Goal: Task Accomplishment & Management: Use online tool/utility

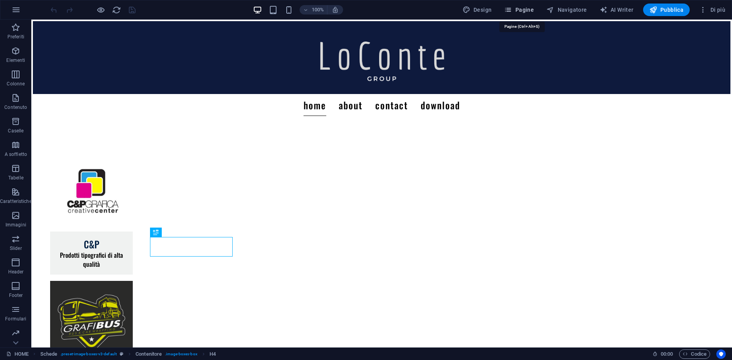
click at [522, 14] on button "Pagine" at bounding box center [519, 10] width 36 height 13
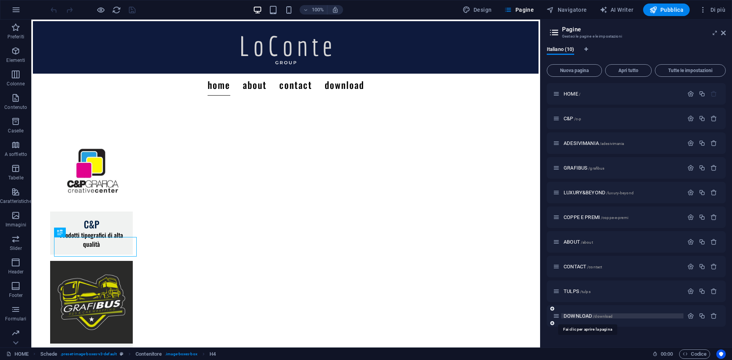
click at [564, 315] on span "DOWNLOAD /download" at bounding box center [588, 316] width 49 height 6
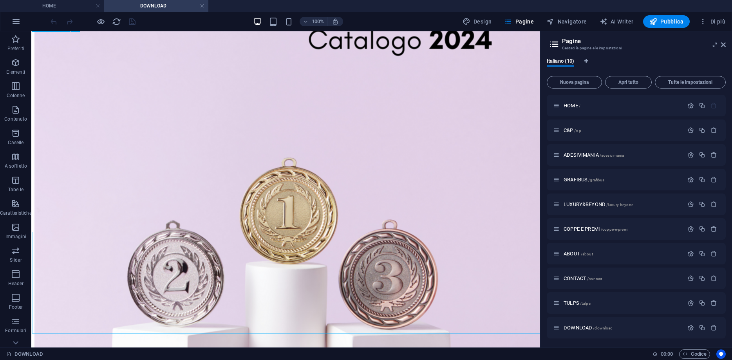
scroll to position [320, 0]
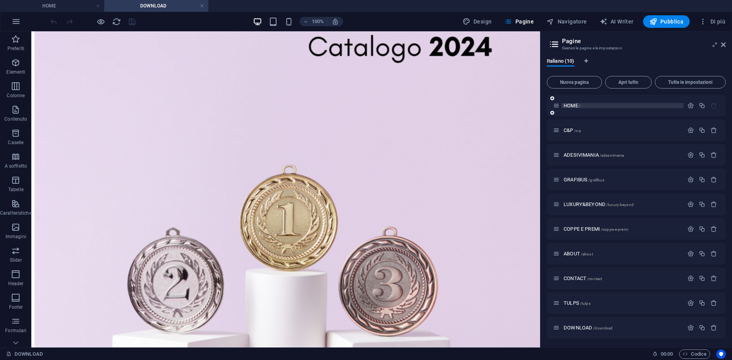
click at [589, 106] on p "HOME /" at bounding box center [623, 105] width 118 height 5
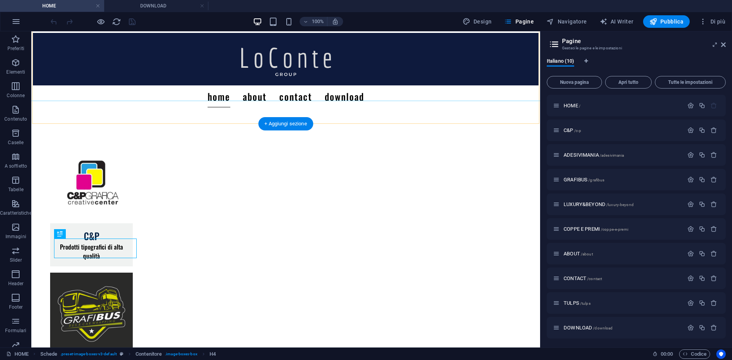
scroll to position [95, 0]
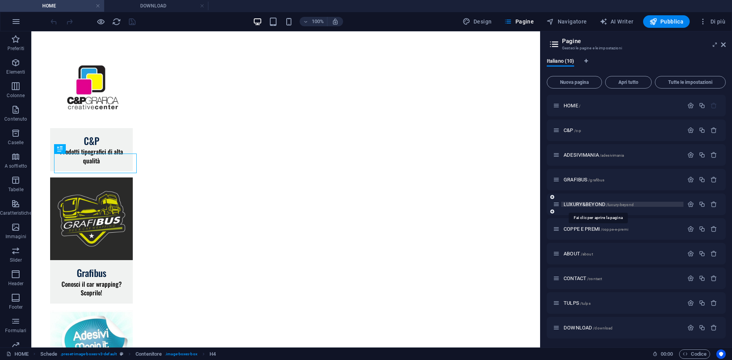
click at [574, 205] on span "LUXURY&BEYOND /luxury-beyond" at bounding box center [599, 204] width 70 height 6
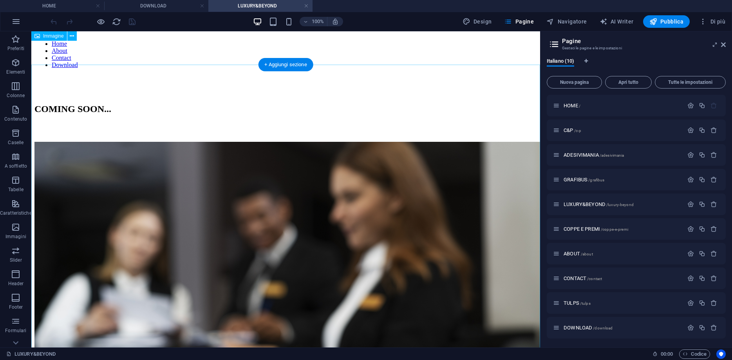
scroll to position [96, 0]
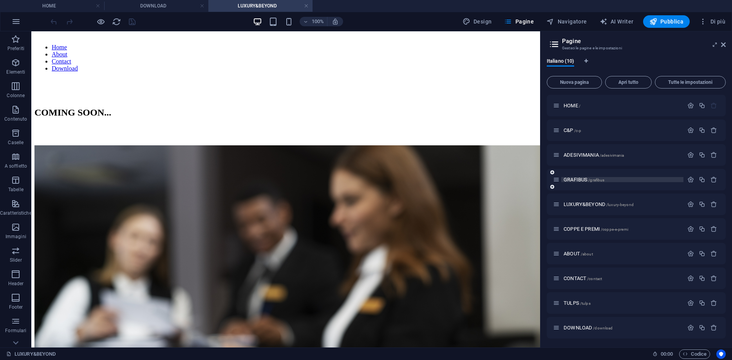
click at [577, 180] on span "GRAFIBUS /grafibus" at bounding box center [584, 180] width 41 height 6
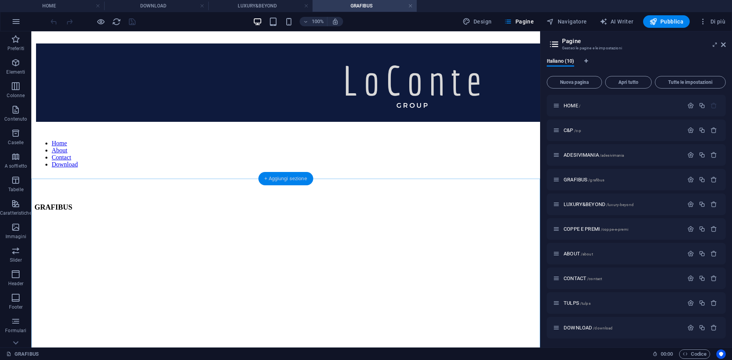
scroll to position [0, 0]
click at [573, 127] on div "C&P /c-p" at bounding box center [618, 130] width 131 height 9
click at [571, 129] on span "C&P /c-p" at bounding box center [573, 130] width 18 height 6
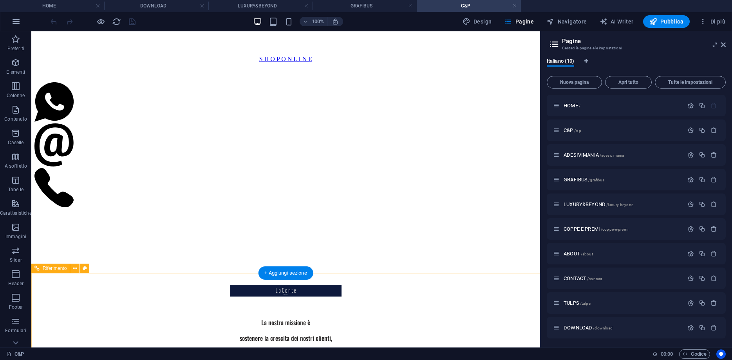
scroll to position [560, 0]
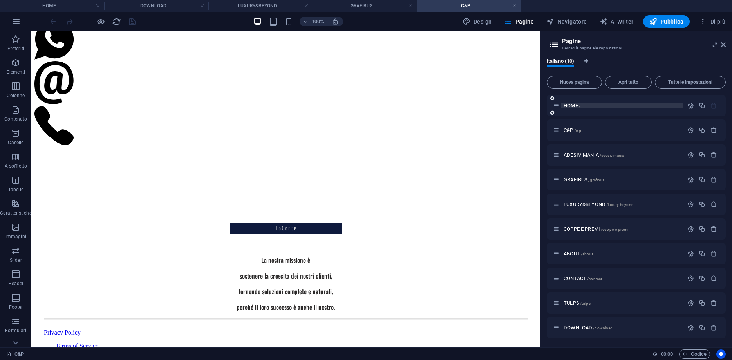
click at [569, 107] on span "HOME /" at bounding box center [572, 106] width 17 height 6
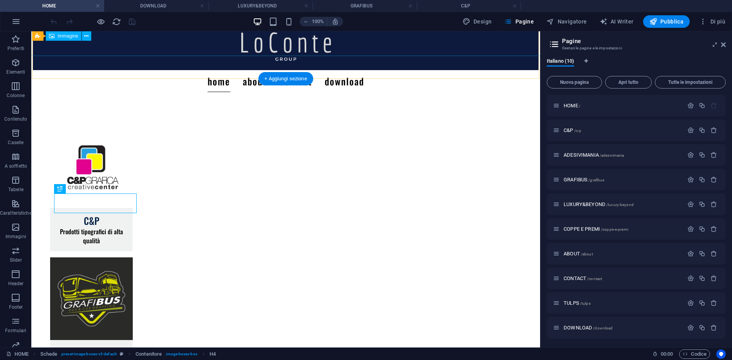
scroll to position [0, 0]
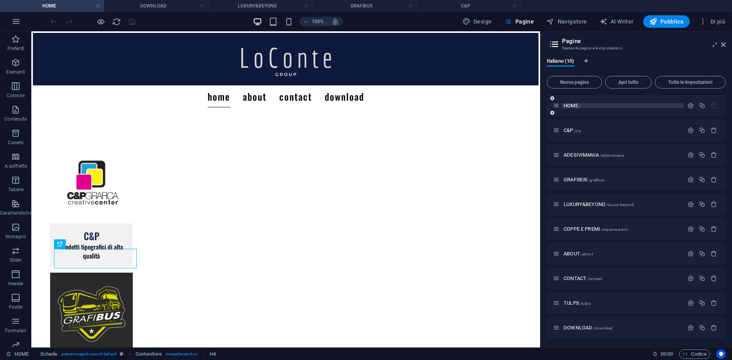
click at [568, 106] on span "HOME /" at bounding box center [572, 106] width 17 height 6
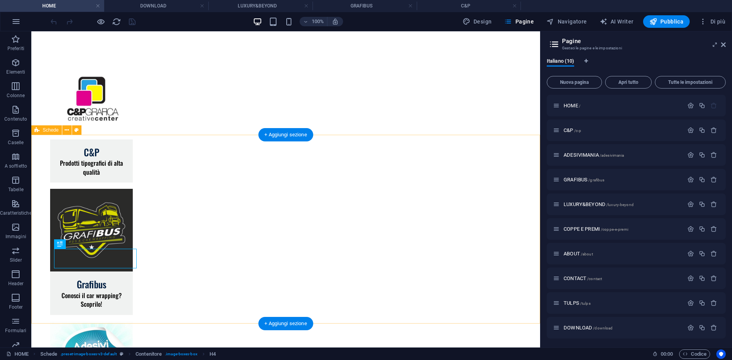
scroll to position [95, 0]
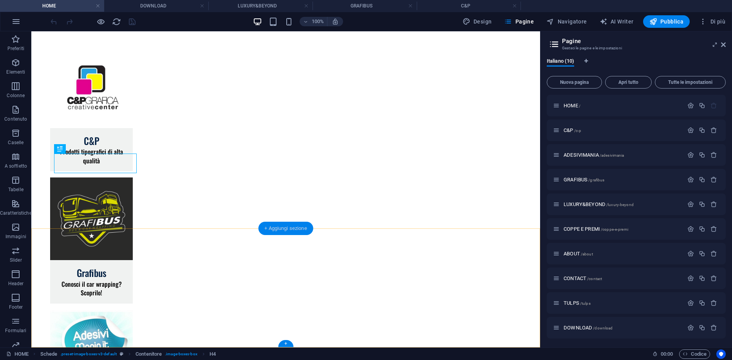
drag, startPoint x: 291, startPoint y: 233, endPoint x: 124, endPoint y: 212, distance: 167.8
click at [291, 233] on div "+ Aggiungi sezione" at bounding box center [285, 228] width 55 height 13
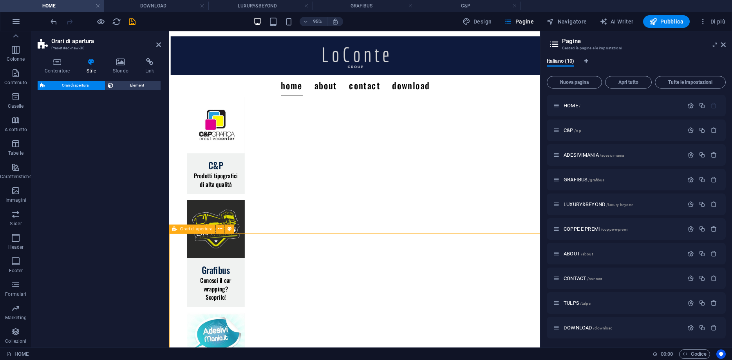
scroll to position [226, 0]
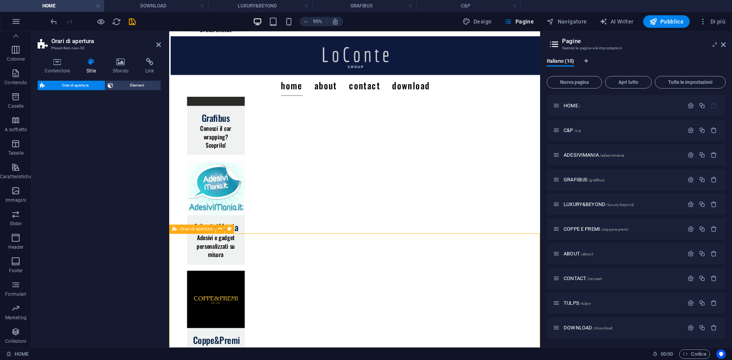
select select "rem"
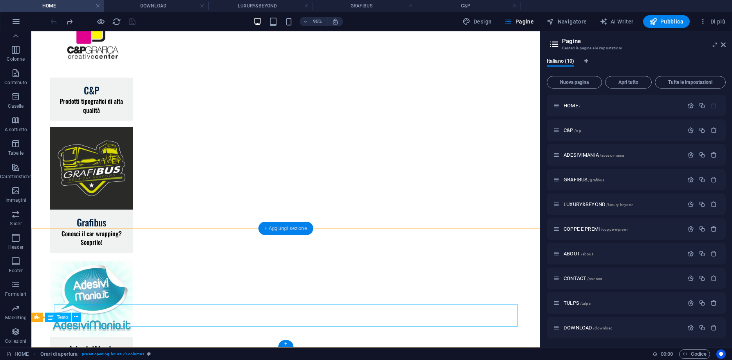
scroll to position [94, 0]
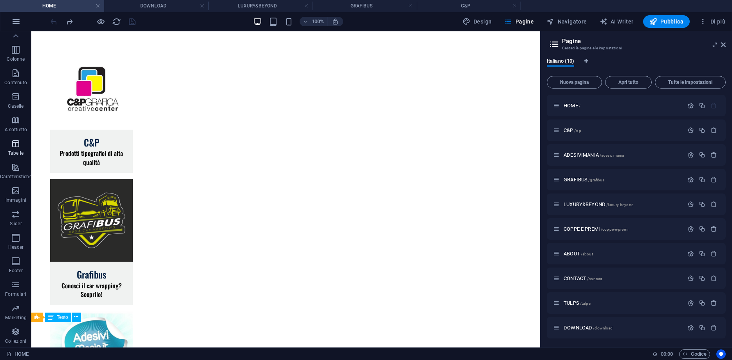
click at [15, 145] on icon "button" at bounding box center [15, 143] width 9 height 9
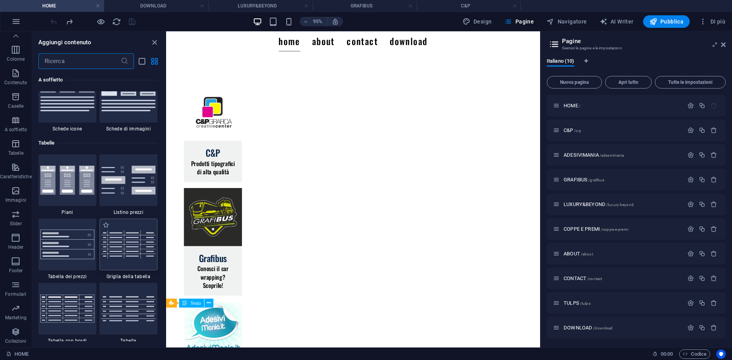
scroll to position [2714, 0]
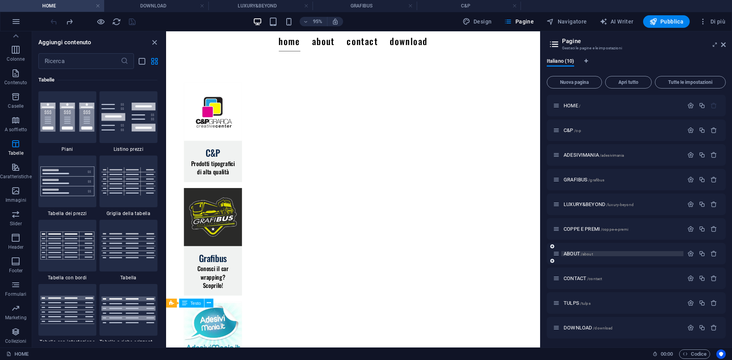
click at [573, 255] on span "ABOUT /about" at bounding box center [578, 254] width 29 height 6
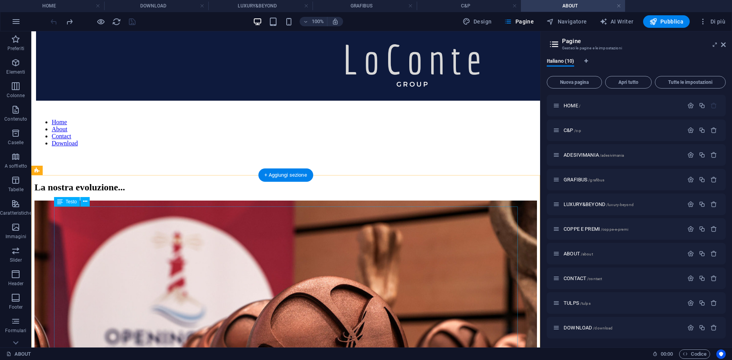
scroll to position [0, 0]
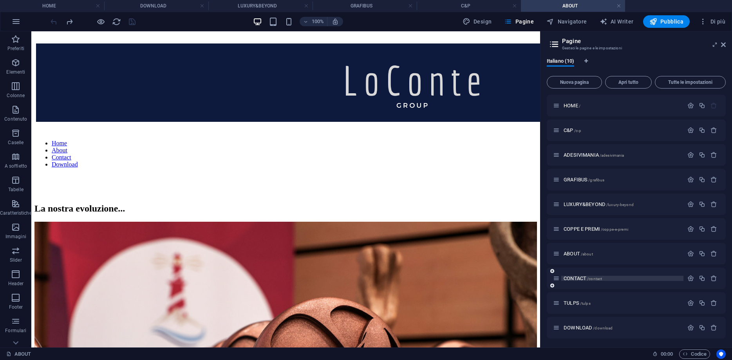
click at [573, 276] on span "CONTACT /contact" at bounding box center [583, 279] width 38 height 6
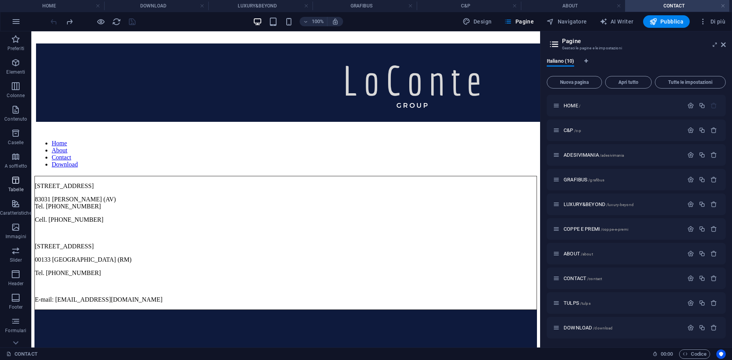
click at [16, 187] on p "Tabelle" at bounding box center [15, 190] width 15 height 6
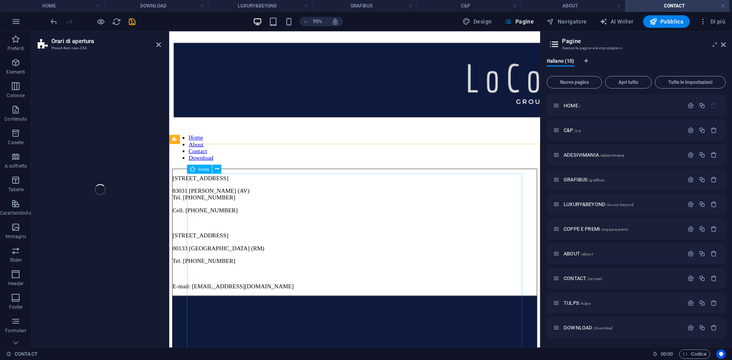
scroll to position [160, 0]
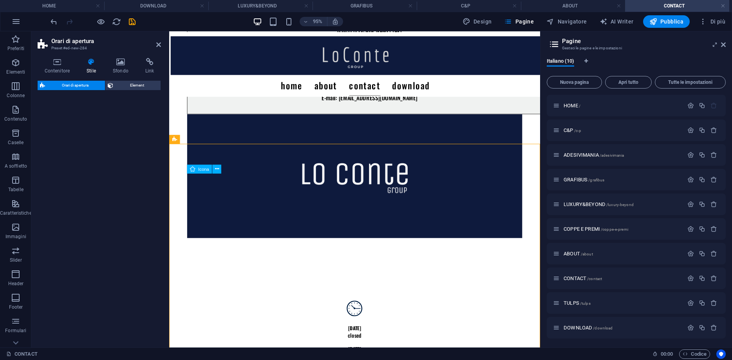
select select "rem"
select select "preset-opening-hours-v3-default"
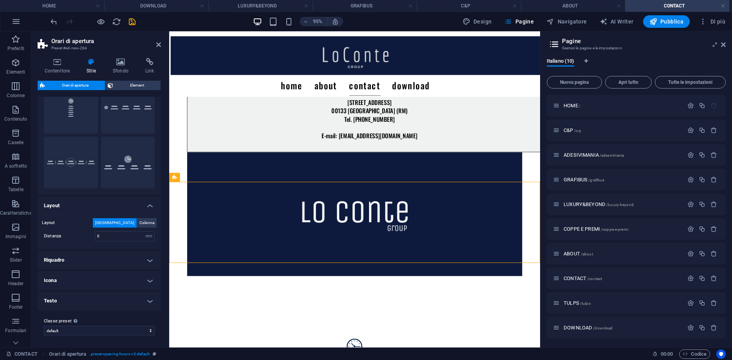
scroll to position [36, 0]
click at [68, 295] on h4 "Testo" at bounding box center [99, 300] width 123 height 19
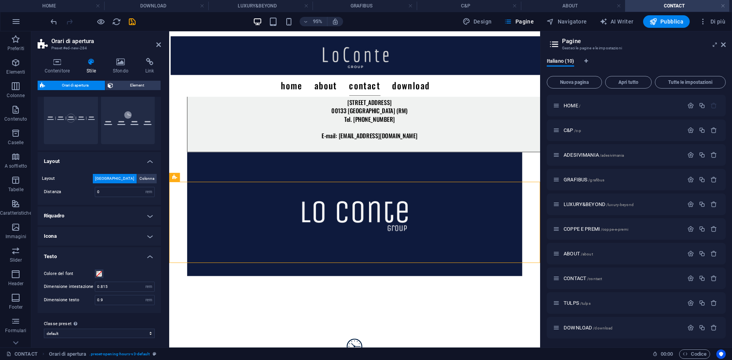
scroll to position [83, 0]
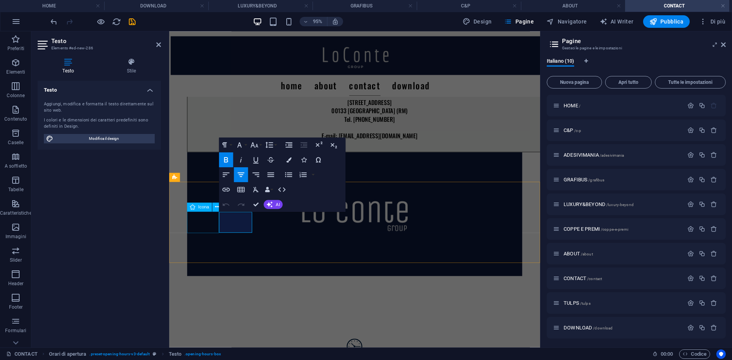
drag, startPoint x: 248, startPoint y: 228, endPoint x: 211, endPoint y: 230, distance: 36.9
drag, startPoint x: 247, startPoint y: 236, endPoint x: 208, endPoint y: 241, distance: 39.6
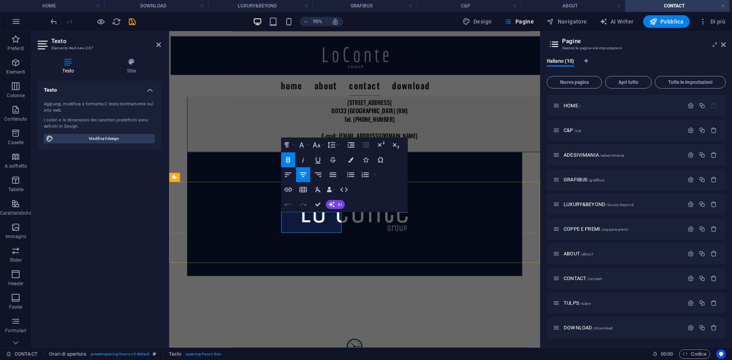
drag, startPoint x: 336, startPoint y: 237, endPoint x: 303, endPoint y: 239, distance: 32.6
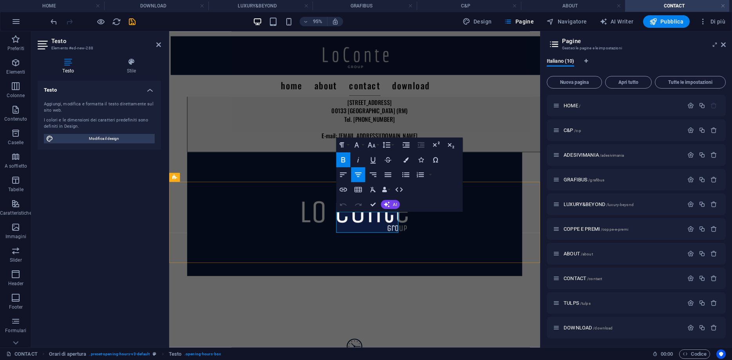
drag, startPoint x: 393, startPoint y: 227, endPoint x: 351, endPoint y: 234, distance: 42.5
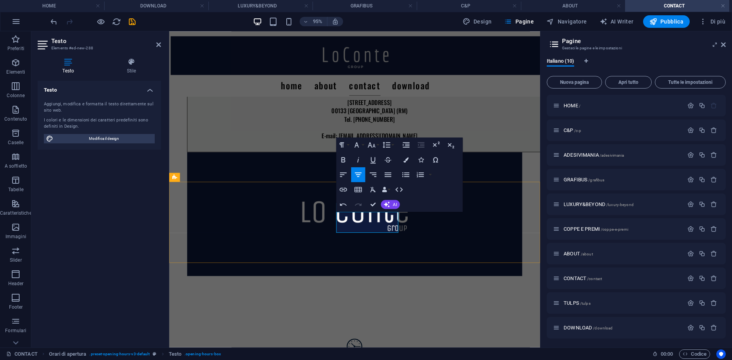
drag, startPoint x: 395, startPoint y: 236, endPoint x: 361, endPoint y: 240, distance: 34.0
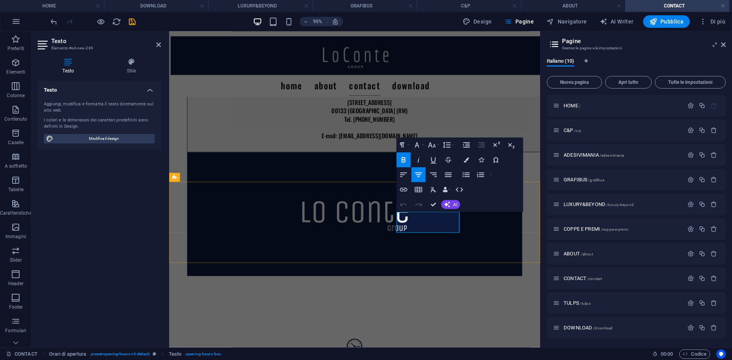
drag, startPoint x: 449, startPoint y: 230, endPoint x: 404, endPoint y: 234, distance: 45.6
drag, startPoint x: 457, startPoint y: 228, endPoint x: 430, endPoint y: 229, distance: 26.3
drag, startPoint x: 462, startPoint y: 237, endPoint x: 421, endPoint y: 234, distance: 41.2
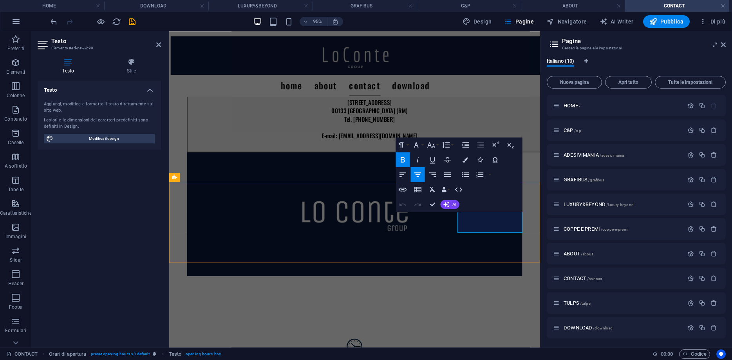
drag, startPoint x: 526, startPoint y: 229, endPoint x: 498, endPoint y: 230, distance: 28.2
drag, startPoint x: 524, startPoint y: 237, endPoint x: 470, endPoint y: 240, distance: 54.5
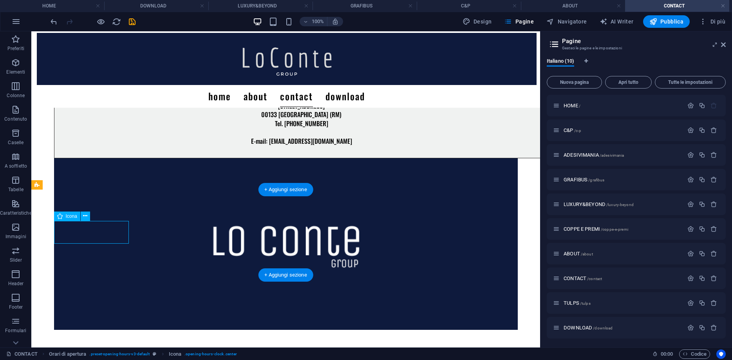
select select "xMidYMid"
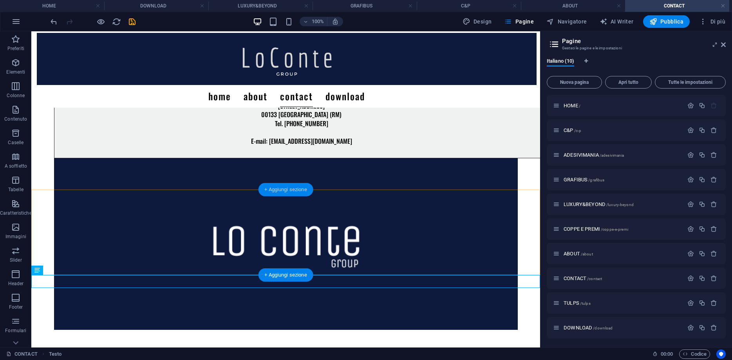
drag, startPoint x: 276, startPoint y: 189, endPoint x: 114, endPoint y: 168, distance: 163.3
click at [276, 189] on div "+ Aggiungi sezione" at bounding box center [285, 189] width 55 height 13
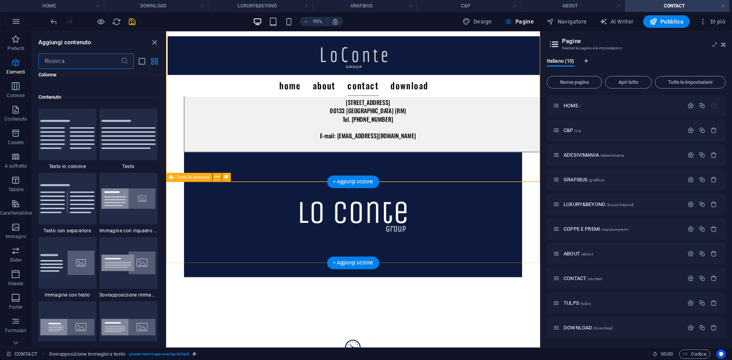
scroll to position [1371, 0]
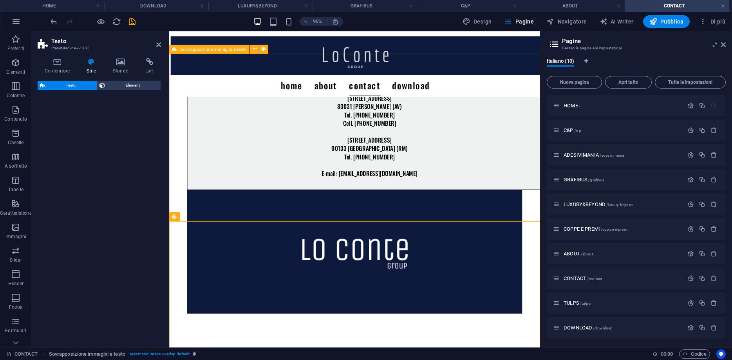
select select "preset-text-v2-default"
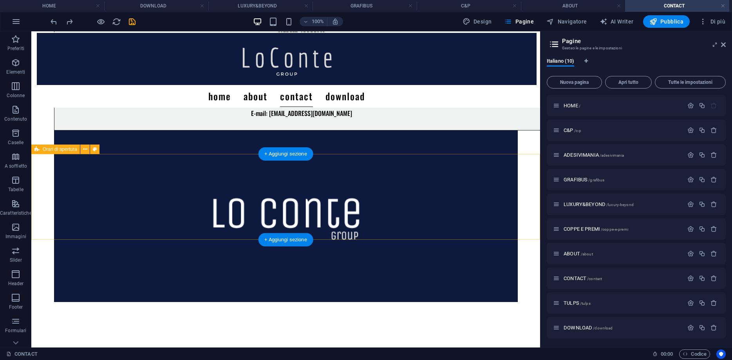
scroll to position [160, 0]
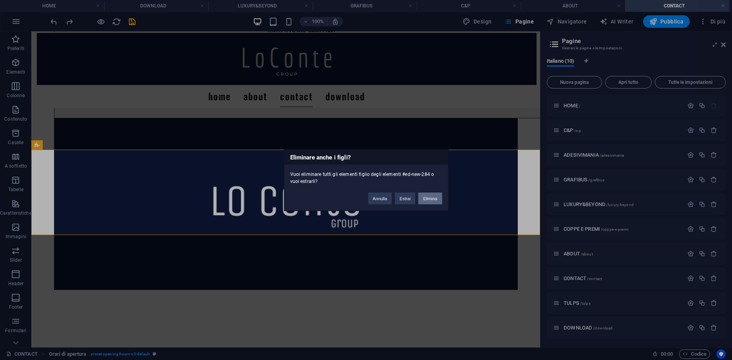
click at [430, 199] on button "Elimina" at bounding box center [431, 198] width 24 height 12
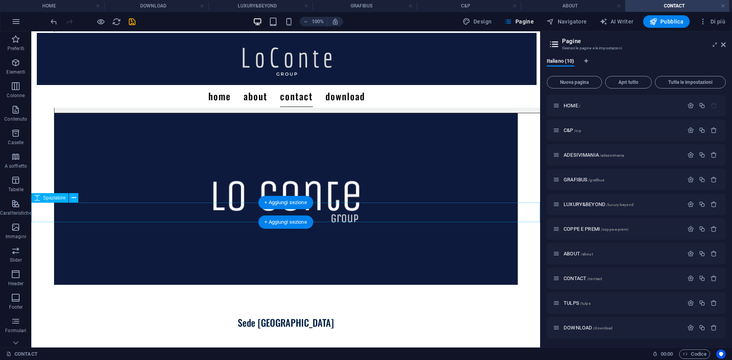
scroll to position [200, 0]
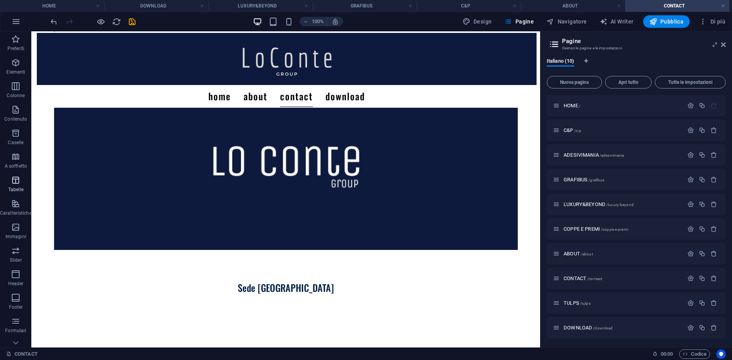
click at [17, 183] on icon "button" at bounding box center [15, 180] width 9 height 9
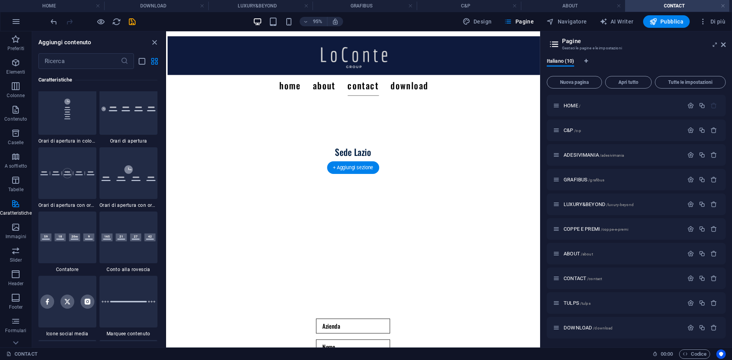
scroll to position [280, 0]
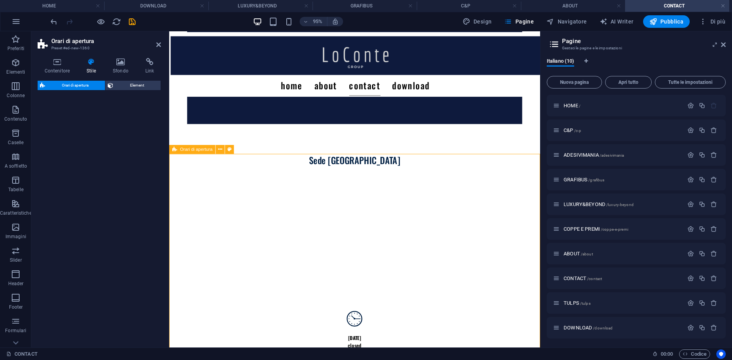
select select "rem"
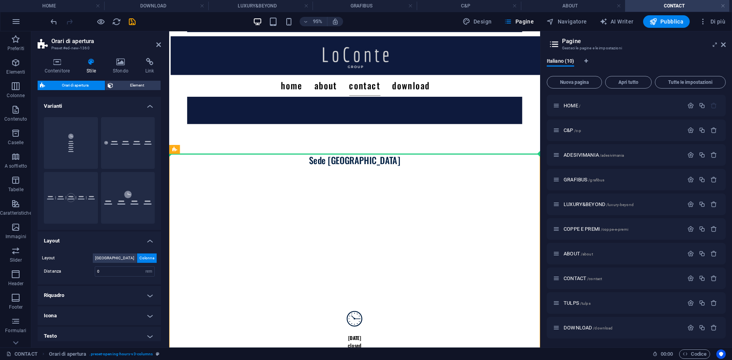
drag, startPoint x: 323, startPoint y: 180, endPoint x: 343, endPoint y: 147, distance: 38.6
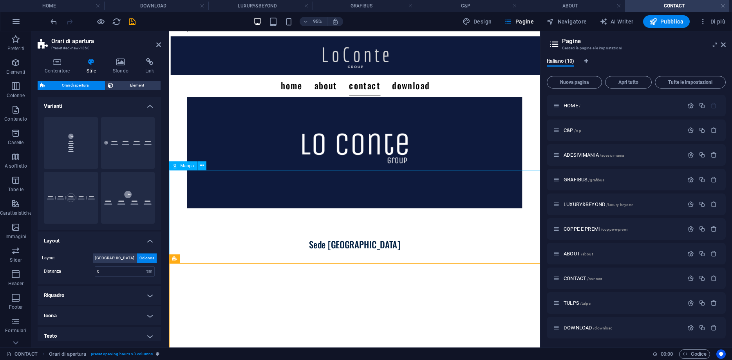
scroll to position [240, 0]
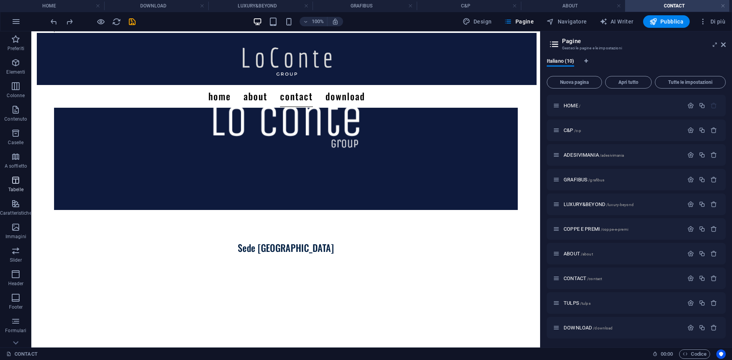
click at [16, 188] on p "Tabelle" at bounding box center [15, 190] width 15 height 6
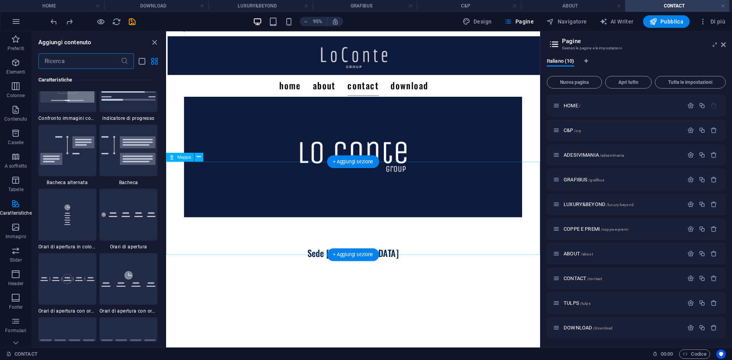
scroll to position [163, 0]
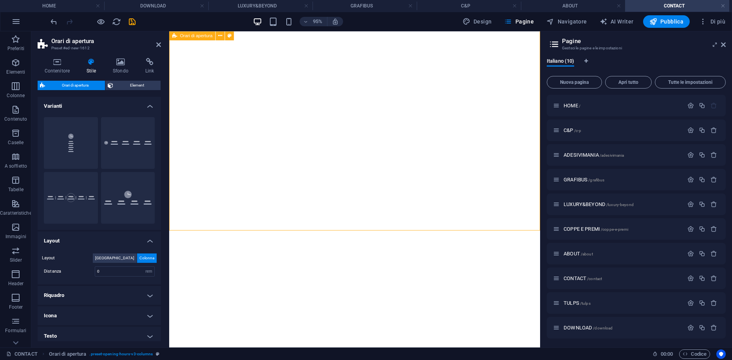
select select "rem"
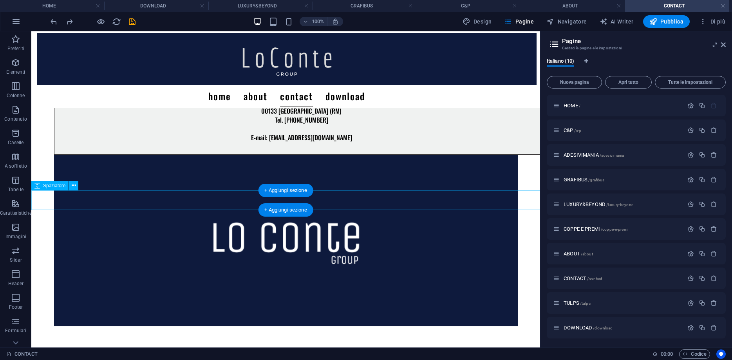
scroll to position [92, 0]
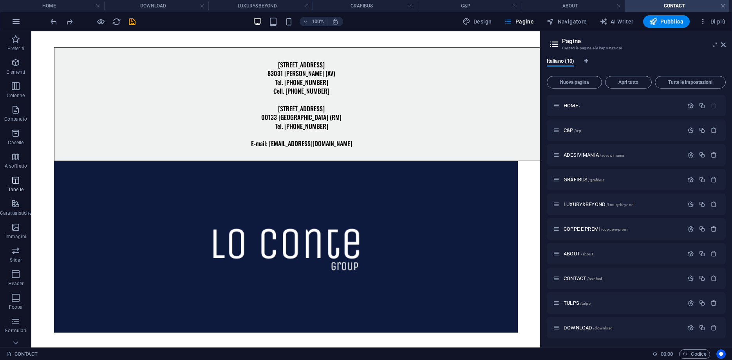
click at [14, 187] on p "Tabelle" at bounding box center [15, 190] width 15 height 6
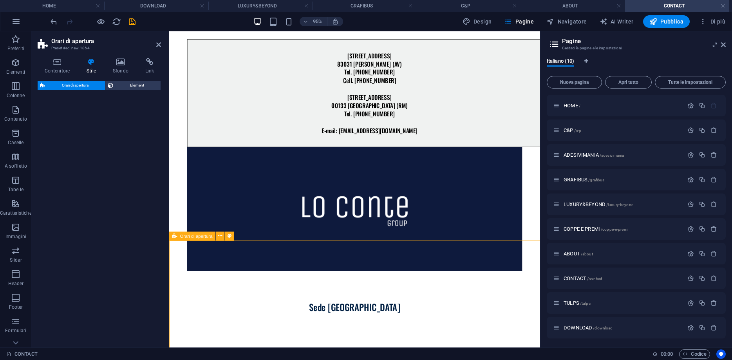
select select "rem"
select select "preset-opening-hours-v3-fixed"
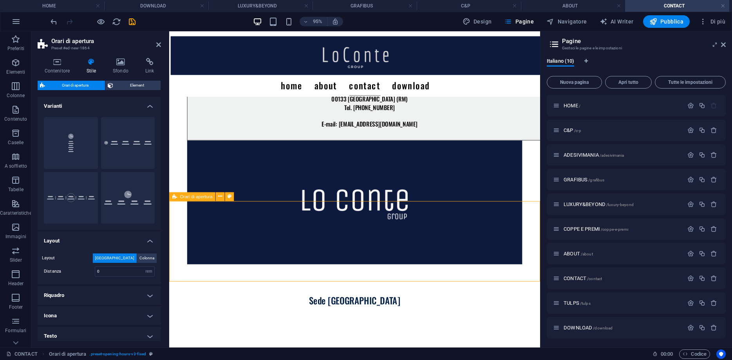
scroll to position [132, 0]
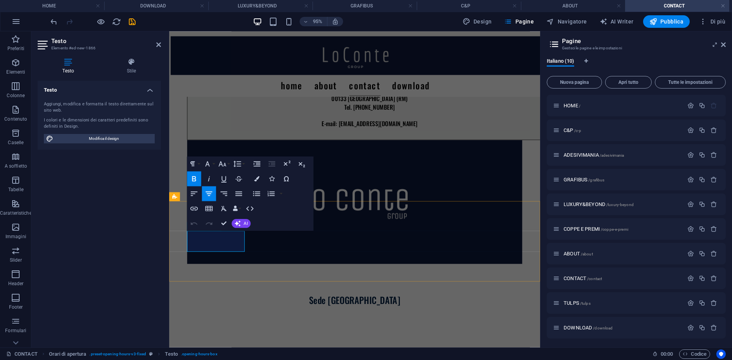
drag, startPoint x: 238, startPoint y: 248, endPoint x: 201, endPoint y: 248, distance: 36.4
drag, startPoint x: 234, startPoint y: 254, endPoint x: 208, endPoint y: 257, distance: 26.0
drag, startPoint x: 233, startPoint y: 265, endPoint x: 208, endPoint y: 257, distance: 26.7
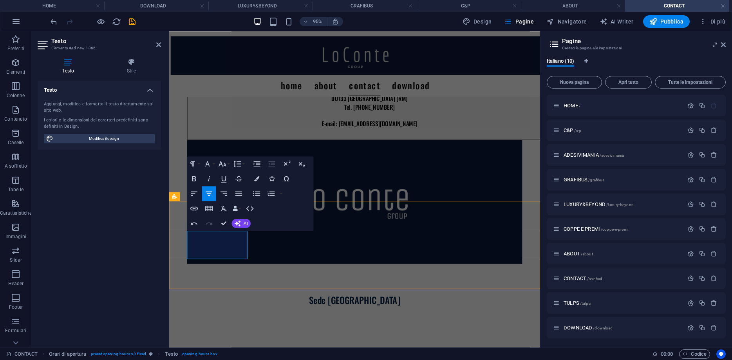
copy div "8:30 - 13 14:30 - 18"
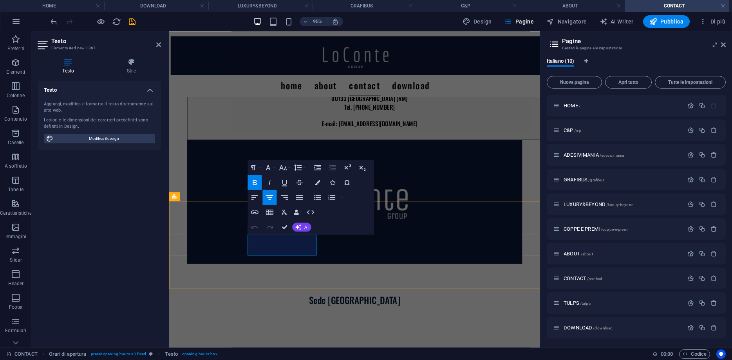
drag, startPoint x: 317, startPoint y: 261, endPoint x: 267, endPoint y: 261, distance: 50.2
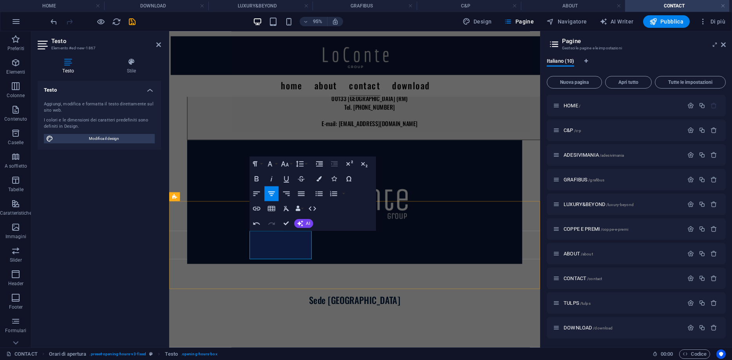
drag, startPoint x: 300, startPoint y: 250, endPoint x: 260, endPoint y: 250, distance: 39.6
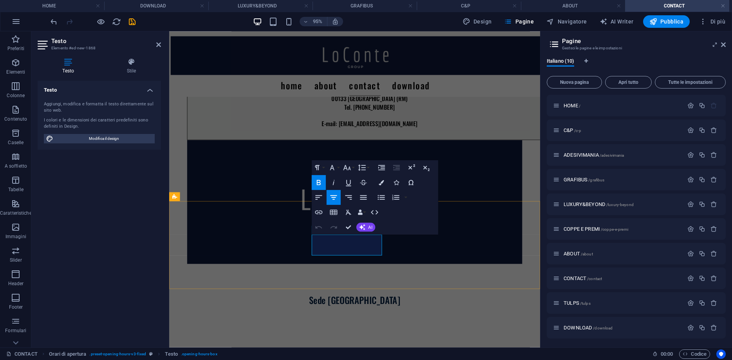
drag, startPoint x: 378, startPoint y: 261, endPoint x: 328, endPoint y: 260, distance: 50.2
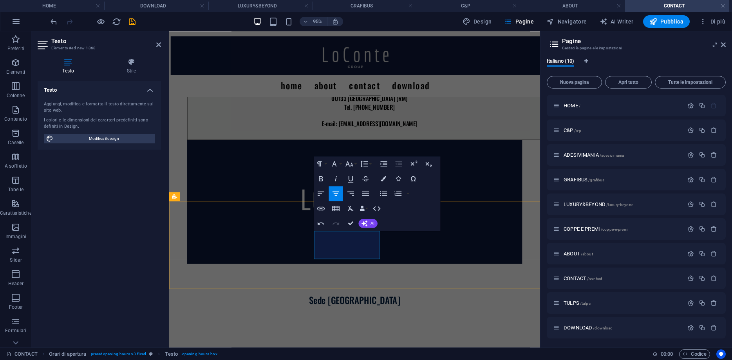
drag, startPoint x: 368, startPoint y: 250, endPoint x: 336, endPoint y: 250, distance: 32.1
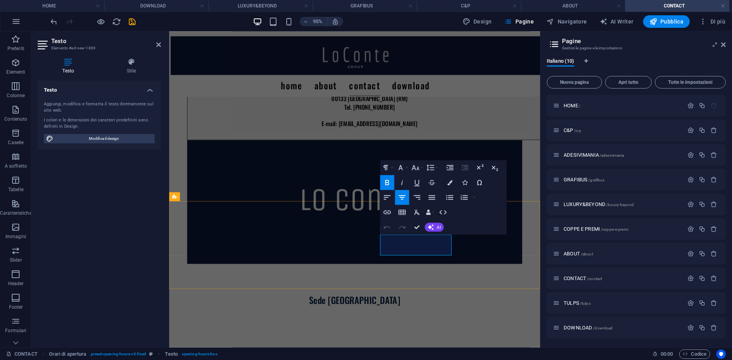
drag, startPoint x: 451, startPoint y: 252, endPoint x: 394, endPoint y: 251, distance: 56.8
drag, startPoint x: 446, startPoint y: 260, endPoint x: 373, endPoint y: 260, distance: 72.9
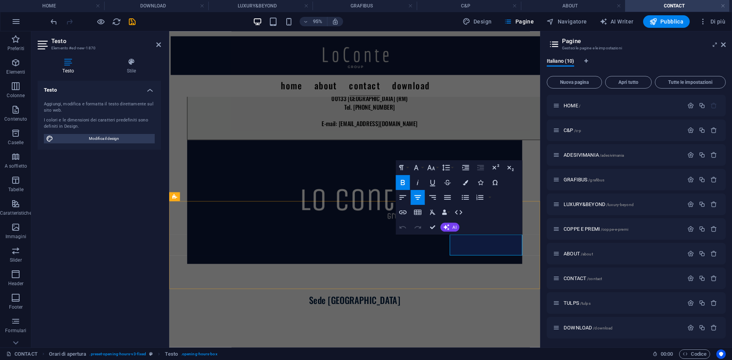
drag, startPoint x: 523, startPoint y: 261, endPoint x: 480, endPoint y: 264, distance: 43.6
drag, startPoint x: 522, startPoint y: 252, endPoint x: 424, endPoint y: 254, distance: 98.0
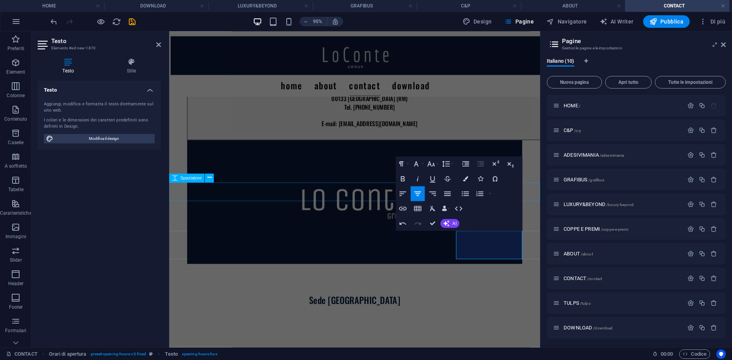
click at [294, 321] on div at bounding box center [364, 331] width 391 height 20
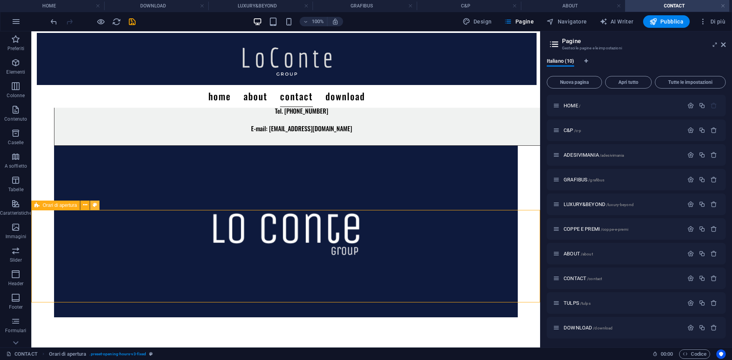
click at [95, 208] on icon at bounding box center [95, 205] width 4 height 8
select select "rem"
select select "preset-opening-hours-v3-fixed"
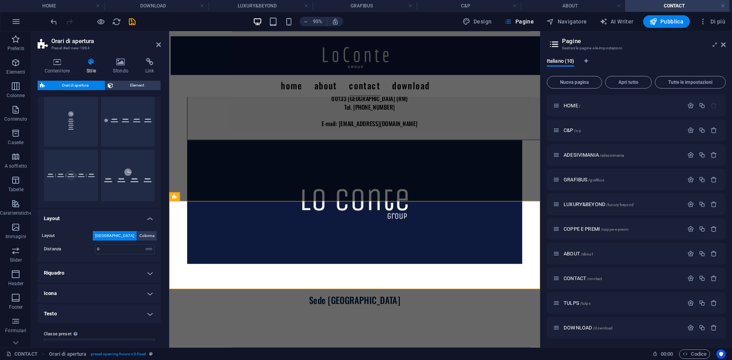
scroll to position [36, 0]
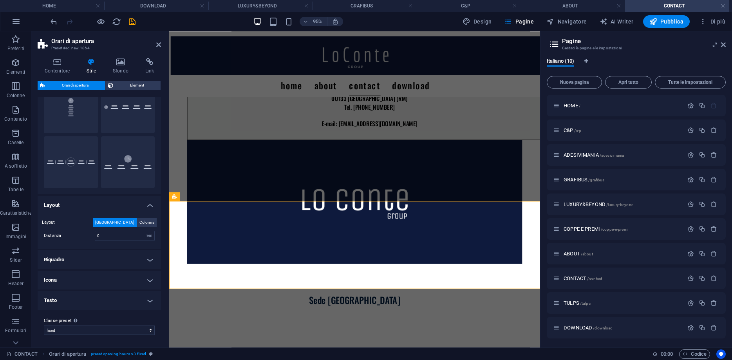
click at [105, 277] on h4 "Icona" at bounding box center [99, 280] width 123 height 19
click at [100, 296] on span at bounding box center [99, 297] width 6 height 6
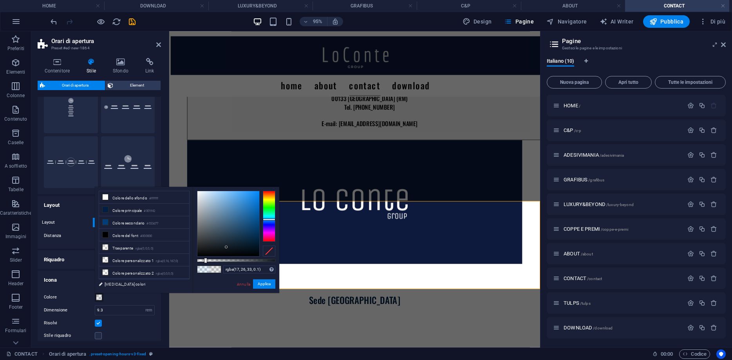
click at [227, 247] on div at bounding box center [229, 223] width 62 height 65
drag, startPoint x: 239, startPoint y: 240, endPoint x: 252, endPoint y: 247, distance: 14.9
click at [252, 247] on div at bounding box center [229, 223] width 62 height 65
drag, startPoint x: 252, startPoint y: 247, endPoint x: 271, endPoint y: 270, distance: 30.1
click at [271, 270] on div "rgba(0, 0, 0, 0.1) Formati supportati #0852ed rgb(8, 82, 237) rgba(8, 82, 237, …" at bounding box center [236, 297] width 87 height 220
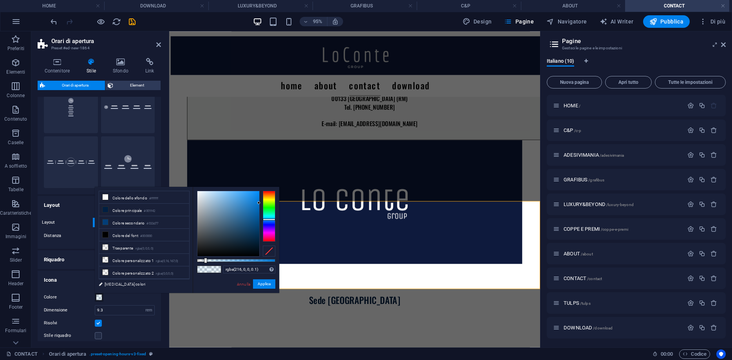
drag, startPoint x: 257, startPoint y: 207, endPoint x: 268, endPoint y: 203, distance: 11.0
click at [267, 201] on div at bounding box center [236, 224] width 78 height 66
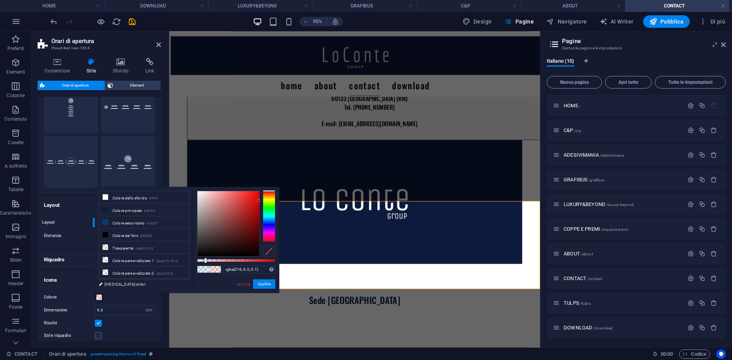
type input "rgba(0, 11, 216, 0.1)"
click at [270, 224] on div at bounding box center [269, 216] width 13 height 51
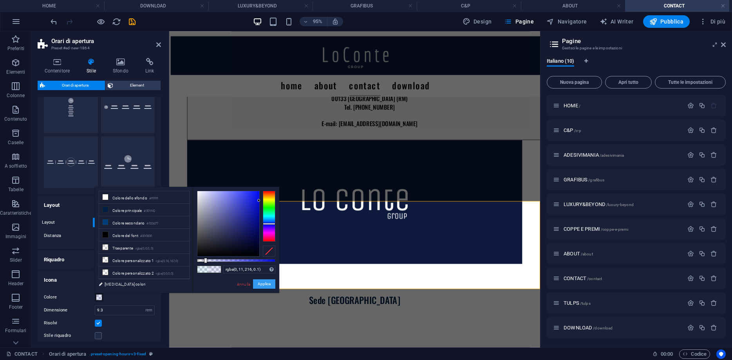
click at [265, 281] on button "Applica" at bounding box center [264, 283] width 22 height 9
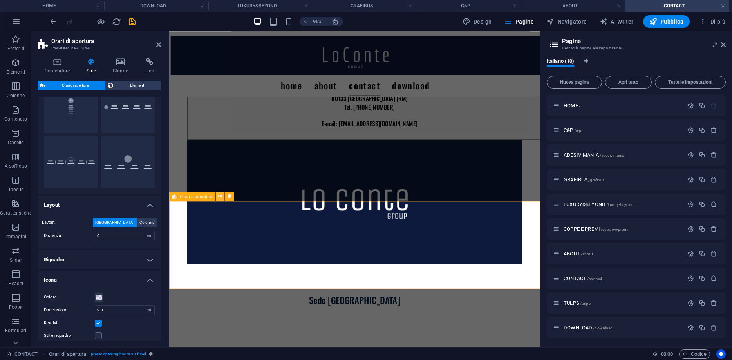
click at [221, 196] on icon at bounding box center [220, 196] width 4 height 8
click at [112, 306] on input "9.3" at bounding box center [124, 310] width 59 height 9
drag, startPoint x: 106, startPoint y: 309, endPoint x: 90, endPoint y: 309, distance: 16.1
click at [95, 309] on input "9.3" at bounding box center [124, 310] width 59 height 9
click at [106, 324] on div "Risolvi" at bounding box center [99, 323] width 111 height 9
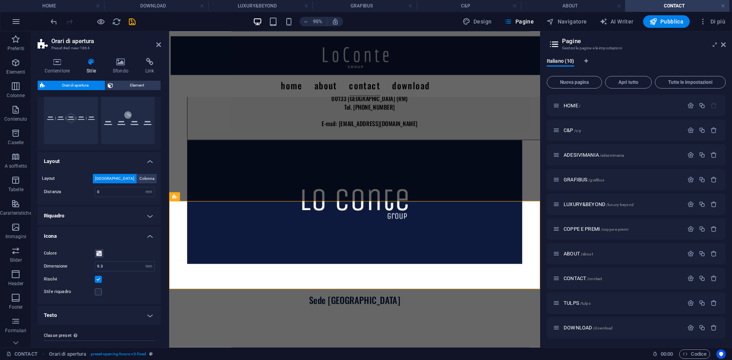
scroll to position [94, 0]
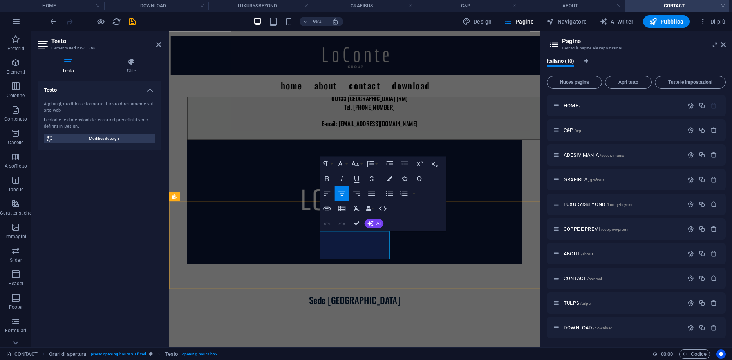
drag, startPoint x: 384, startPoint y: 265, endPoint x: 354, endPoint y: 253, distance: 32.0
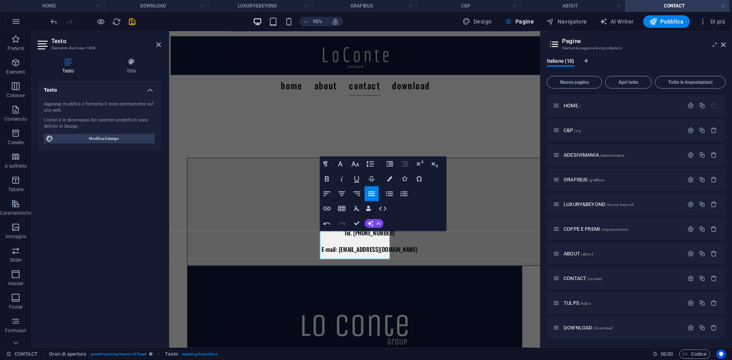
scroll to position [132, 0]
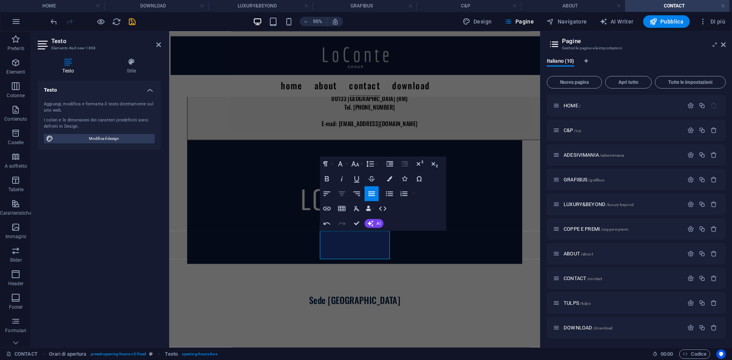
click at [342, 195] on icon "button" at bounding box center [342, 193] width 9 height 9
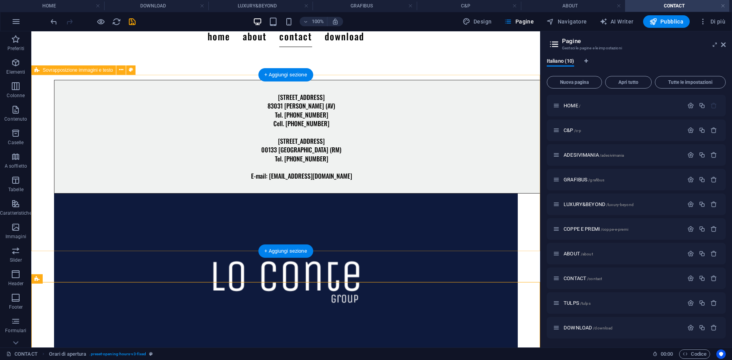
scroll to position [53, 0]
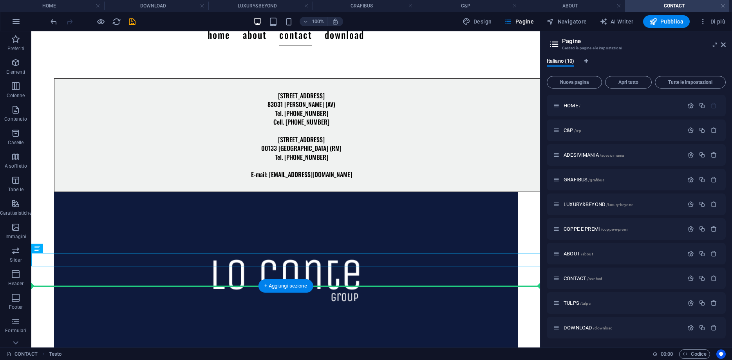
drag, startPoint x: 316, startPoint y: 263, endPoint x: 244, endPoint y: 301, distance: 81.4
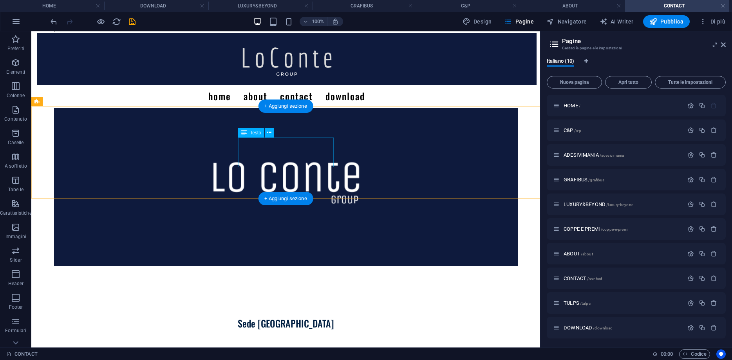
scroll to position [183, 0]
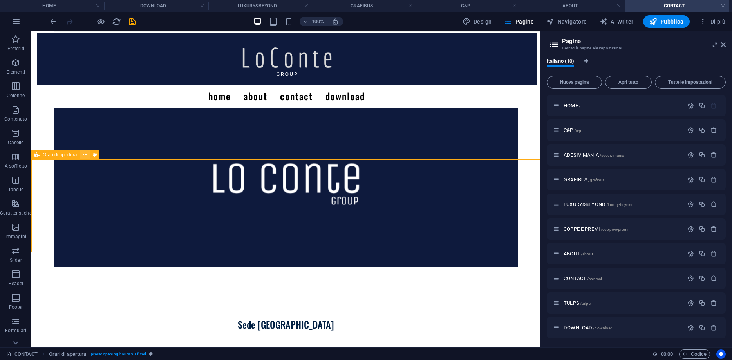
click at [87, 155] on button at bounding box center [84, 154] width 9 height 9
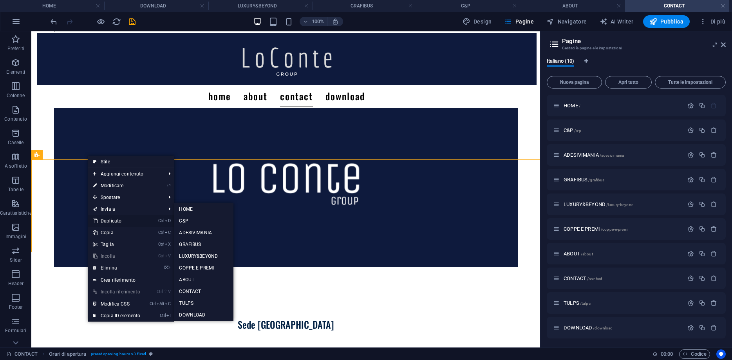
click at [116, 222] on link "Ctrl D Duplicato" at bounding box center [116, 221] width 57 height 12
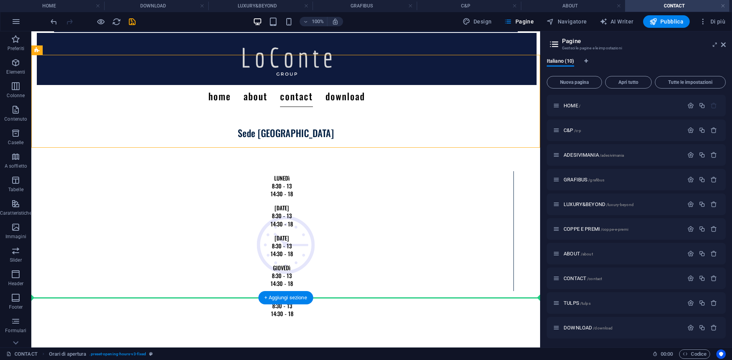
scroll to position [382, 0]
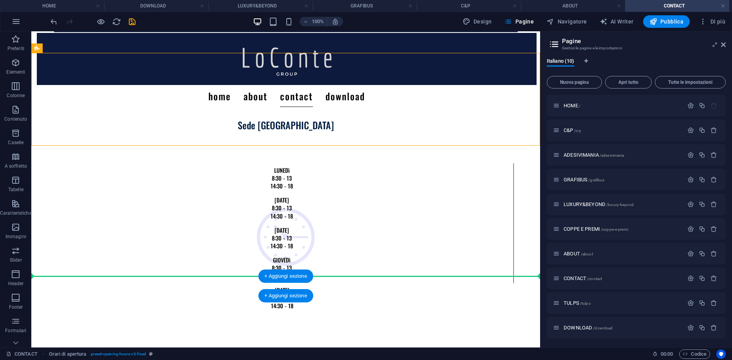
drag, startPoint x: 212, startPoint y: 188, endPoint x: 257, endPoint y: 284, distance: 105.9
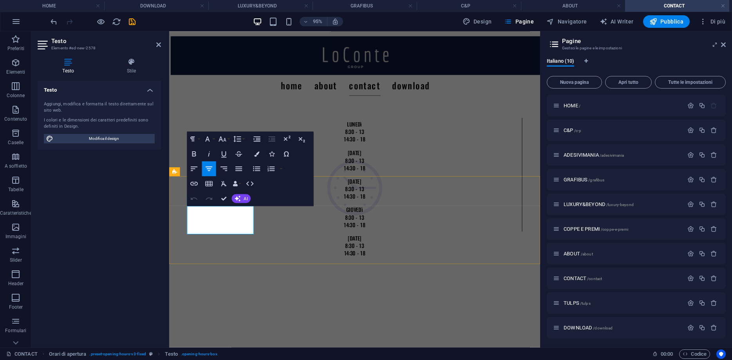
drag, startPoint x: 239, startPoint y: 236, endPoint x: 192, endPoint y: 227, distance: 48.3
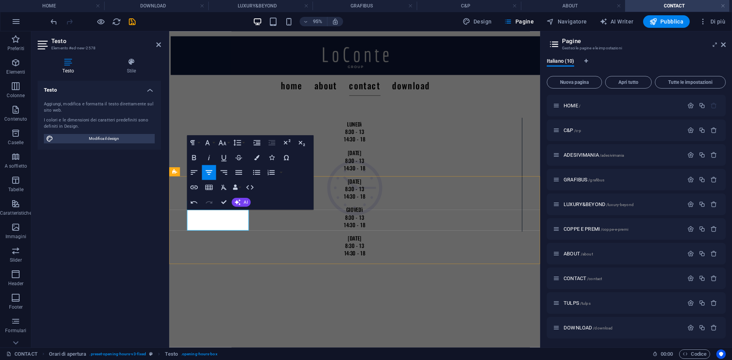
drag, startPoint x: 237, startPoint y: 234, endPoint x: 209, endPoint y: 231, distance: 28.4
copy p "9 - 17"
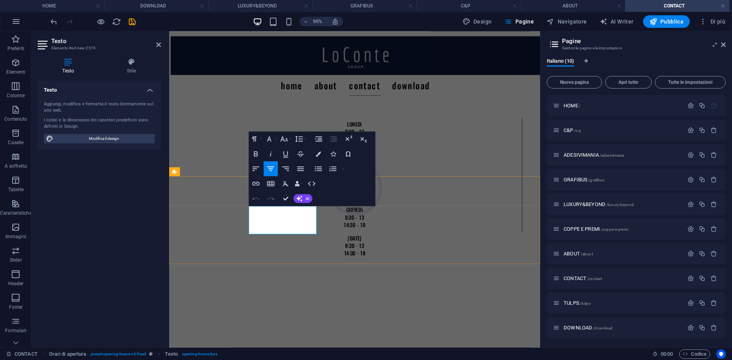
drag, startPoint x: 304, startPoint y: 239, endPoint x: 277, endPoint y: 228, distance: 28.2
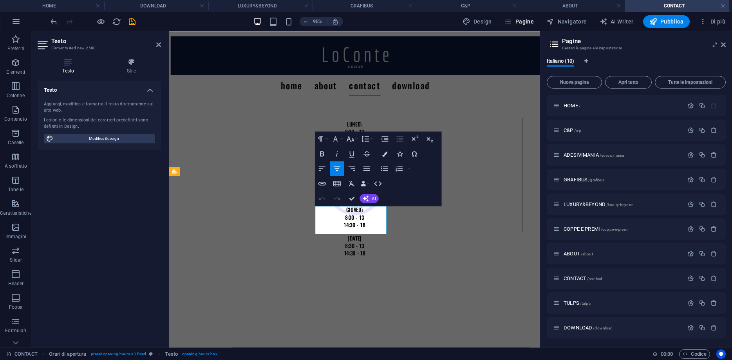
drag, startPoint x: 377, startPoint y: 237, endPoint x: 337, endPoint y: 232, distance: 40.3
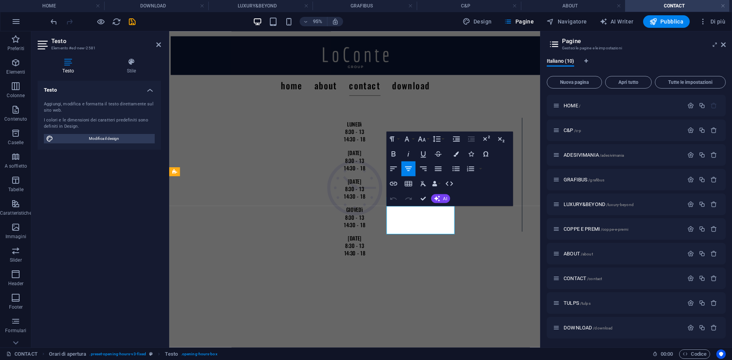
drag, startPoint x: 451, startPoint y: 237, endPoint x: 412, endPoint y: 232, distance: 39.6
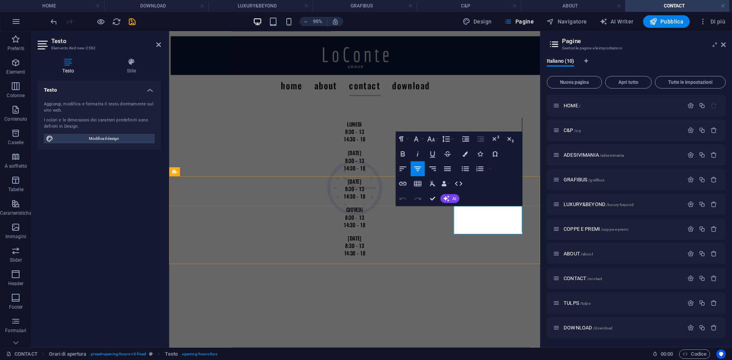
drag, startPoint x: 523, startPoint y: 237, endPoint x: 486, endPoint y: 234, distance: 36.7
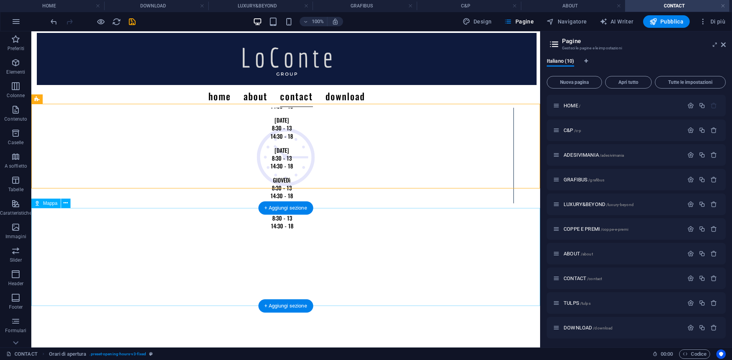
scroll to position [422, 0]
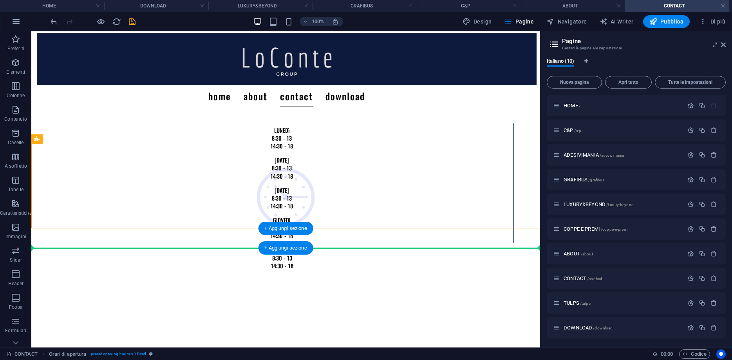
drag, startPoint x: 317, startPoint y: 218, endPoint x: 328, endPoint y: 247, distance: 31.5
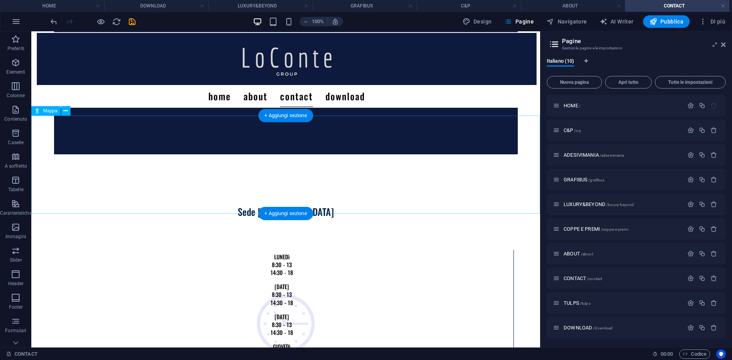
scroll to position [320, 0]
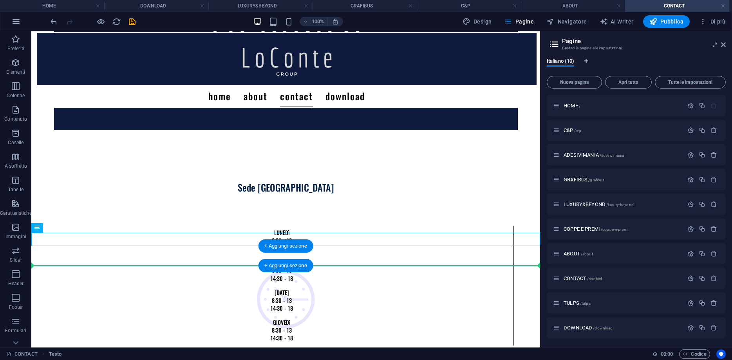
drag, startPoint x: 303, startPoint y: 239, endPoint x: 315, endPoint y: 262, distance: 26.2
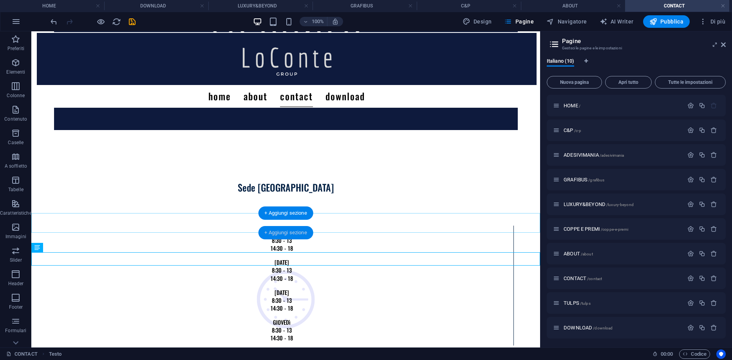
click at [291, 230] on div "+ Aggiungi sezione" at bounding box center [285, 232] width 55 height 13
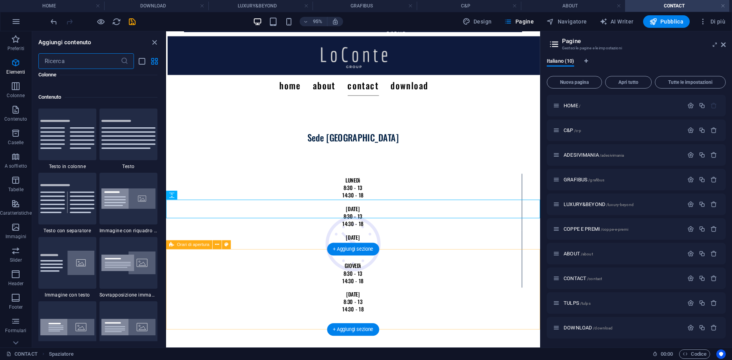
scroll to position [1371, 0]
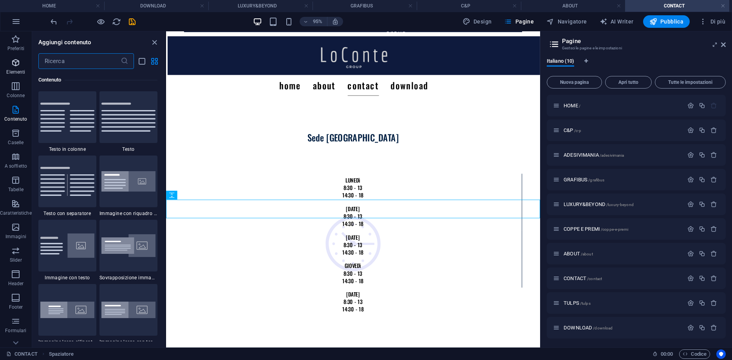
click at [16, 67] on span "Elementi" at bounding box center [16, 67] width 32 height 19
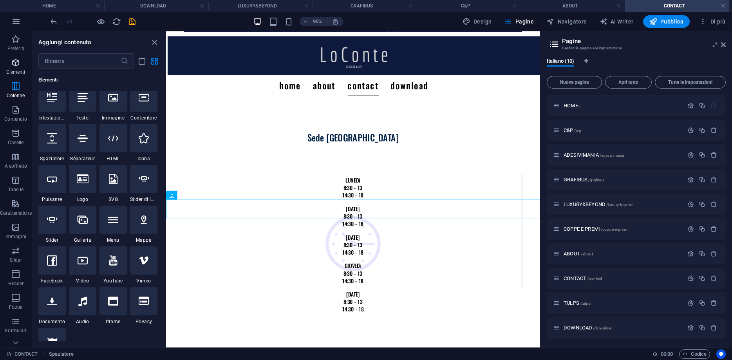
scroll to position [83, 0]
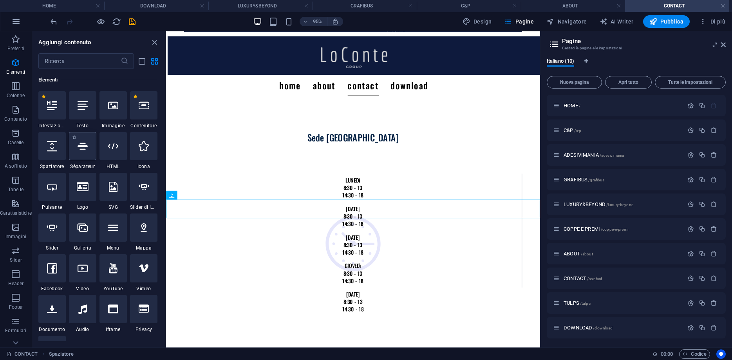
click at [96, 151] on div at bounding box center [82, 146] width 27 height 28
select select "%"
select select "px"
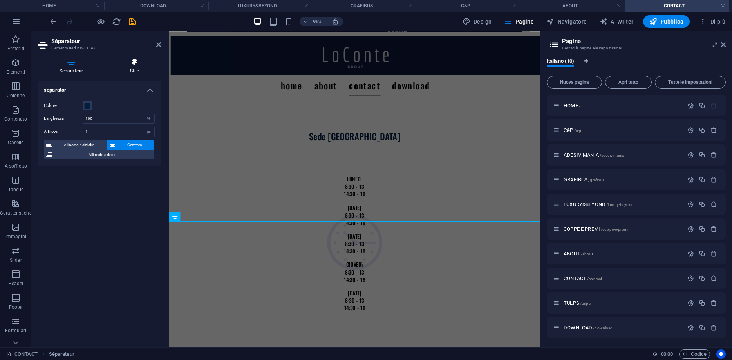
click at [139, 63] on icon at bounding box center [134, 62] width 53 height 8
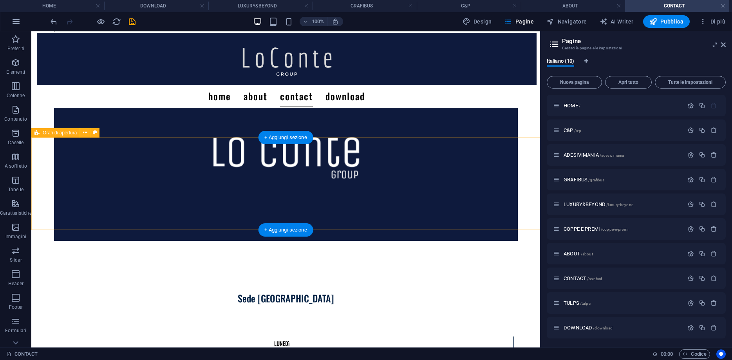
scroll to position [364, 0]
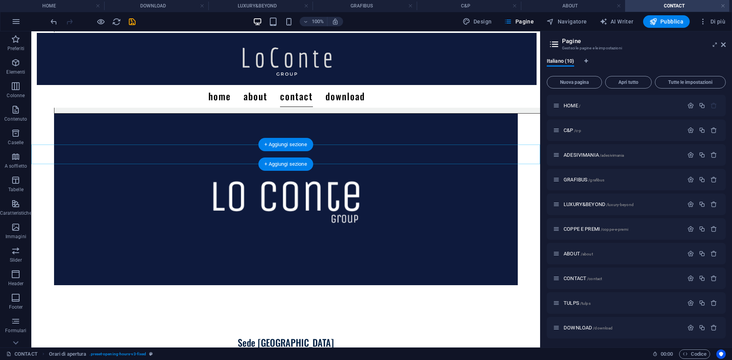
scroll to position [0, 0]
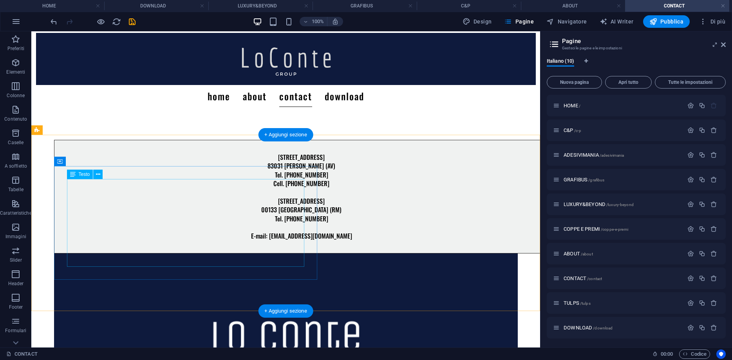
click at [282, 187] on div "Via Variante SS90, 15 83031 Ariano Irpino (AV) Tel. (+39) 0825 892304 Cell. 328…" at bounding box center [302, 197] width 470 height 88
click at [287, 169] on div "Via Variante SS90, 15 83031 Ariano Irpino (AV) Tel. (+39) 0825 892304 Cell. 328…" at bounding box center [301, 197] width 495 height 114
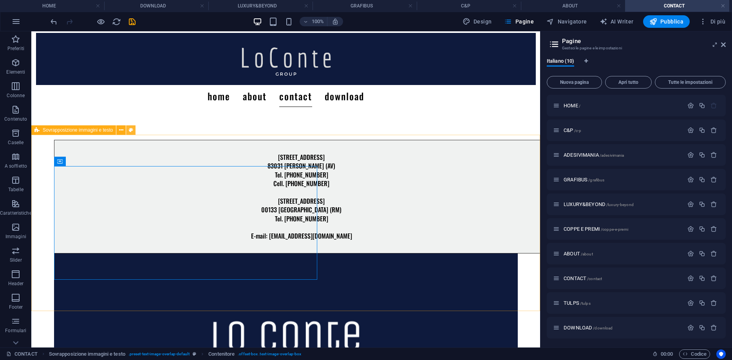
click at [132, 133] on icon at bounding box center [131, 130] width 4 height 8
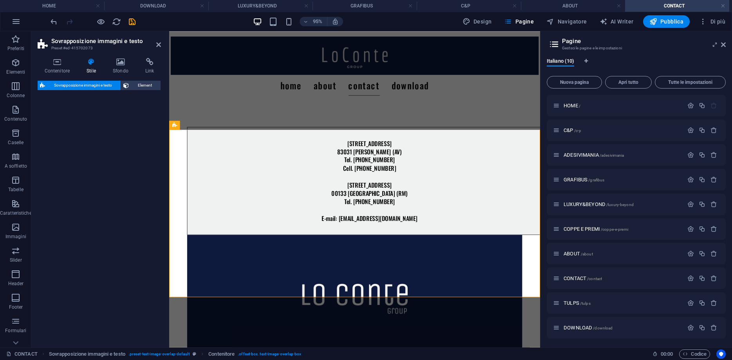
select select "rem"
select select "px"
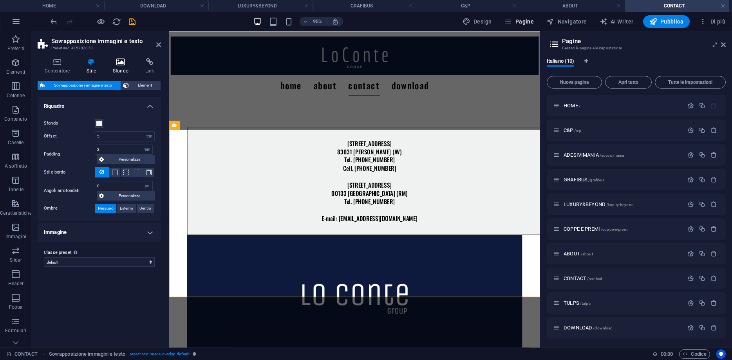
click at [116, 64] on icon at bounding box center [120, 62] width 29 height 8
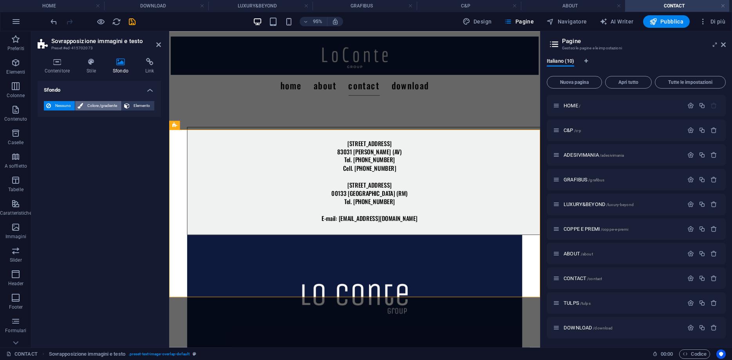
click at [85, 103] on span "Colore /gradiente" at bounding box center [101, 105] width 33 height 9
click at [61, 141] on div "Colore" at bounding box center [99, 136] width 110 height 9
click at [65, 73] on h4 "Contenitore" at bounding box center [59, 66] width 42 height 16
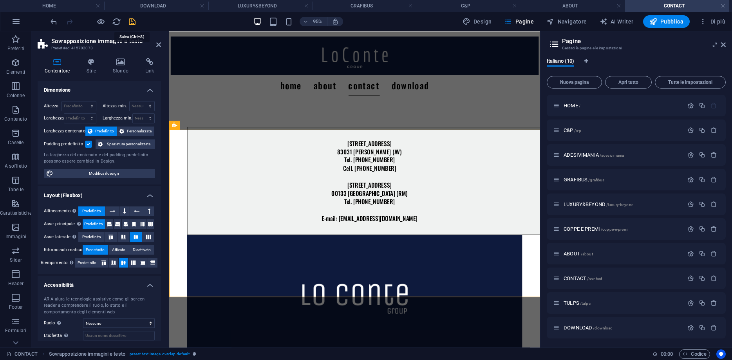
click at [128, 22] on icon "save" at bounding box center [132, 21] width 9 height 9
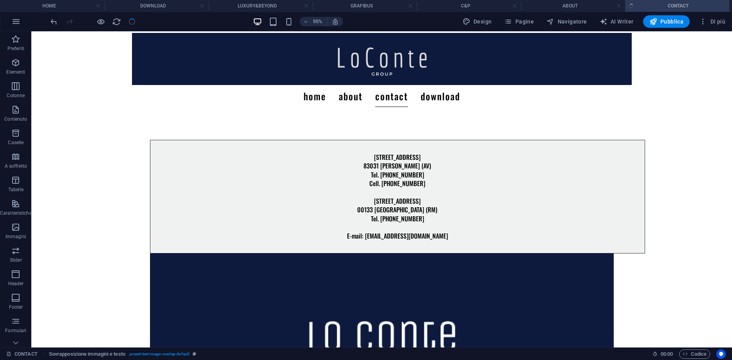
checkbox input "false"
click at [475, 20] on span "Design" at bounding box center [477, 22] width 29 height 8
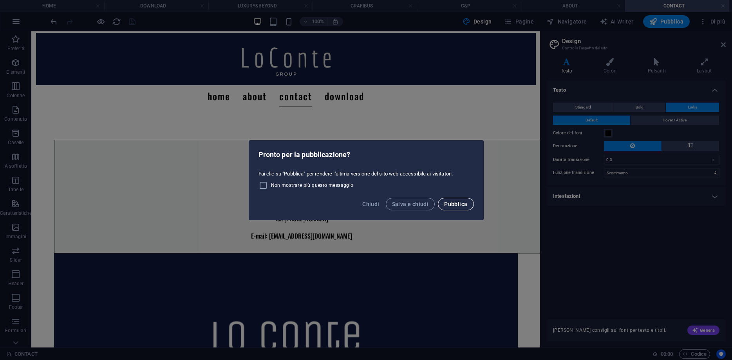
click at [447, 205] on span "Pubblica" at bounding box center [455, 204] width 23 height 6
